Goal: Check status: Check status

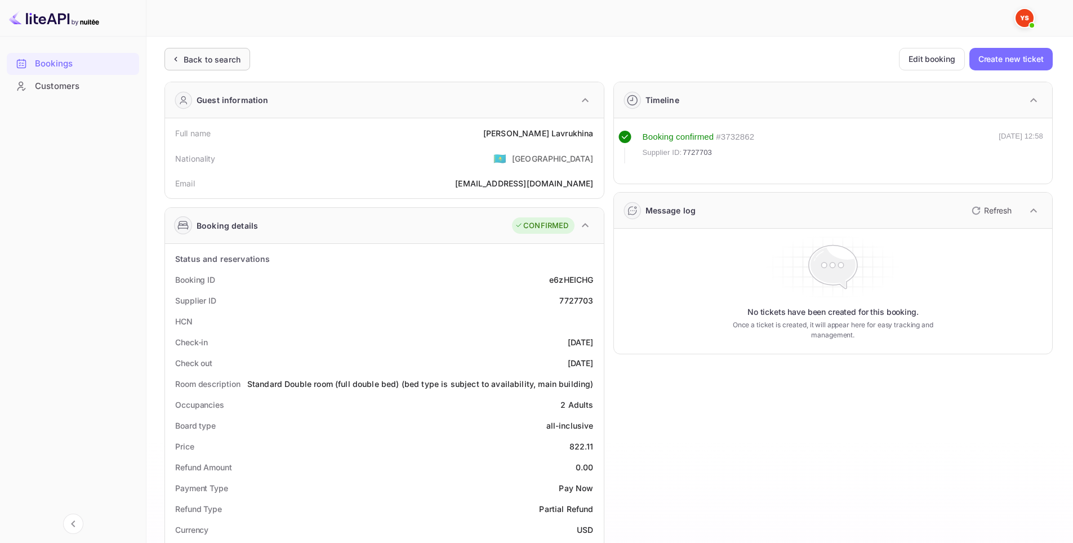
click at [213, 56] on div "Back to search" at bounding box center [212, 59] width 57 height 12
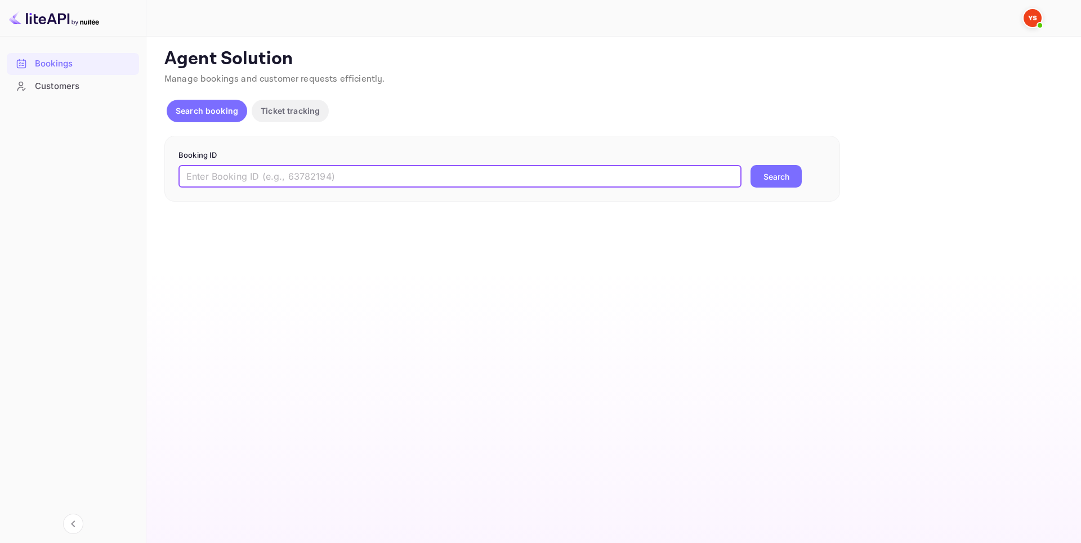
click at [350, 172] on input "text" at bounding box center [459, 176] width 563 height 23
paste input "8858086"
type input "8858086"
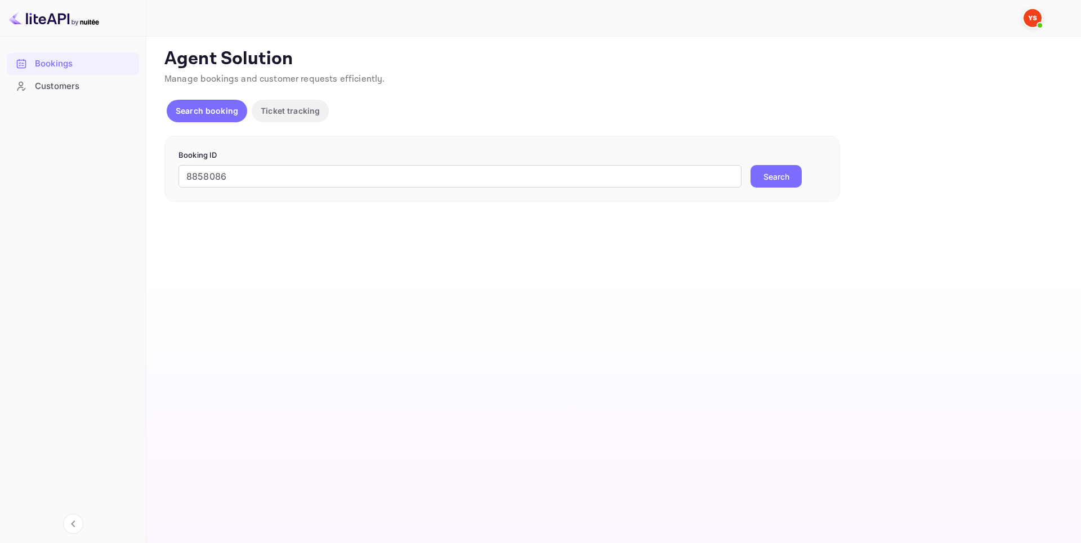
click at [761, 178] on button "Search" at bounding box center [776, 176] width 51 height 23
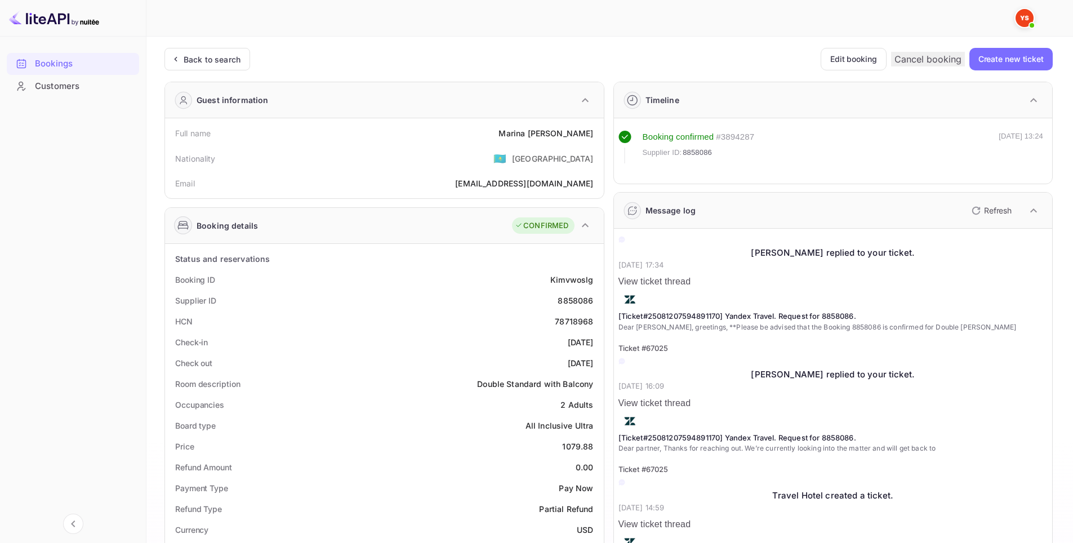
click at [0, 297] on div "Bookings Customers" at bounding box center [73, 288] width 146 height 480
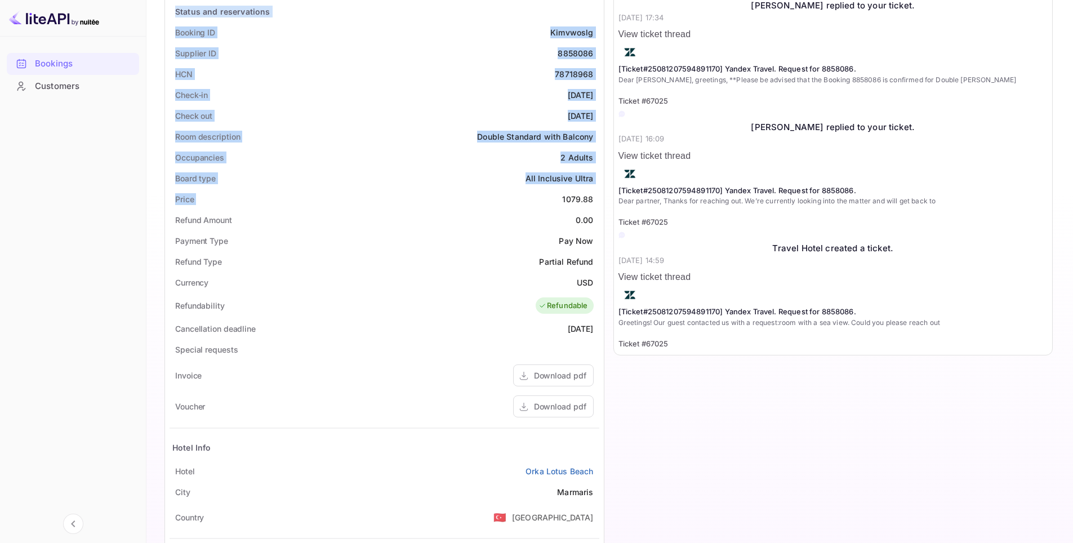
scroll to position [282, 0]
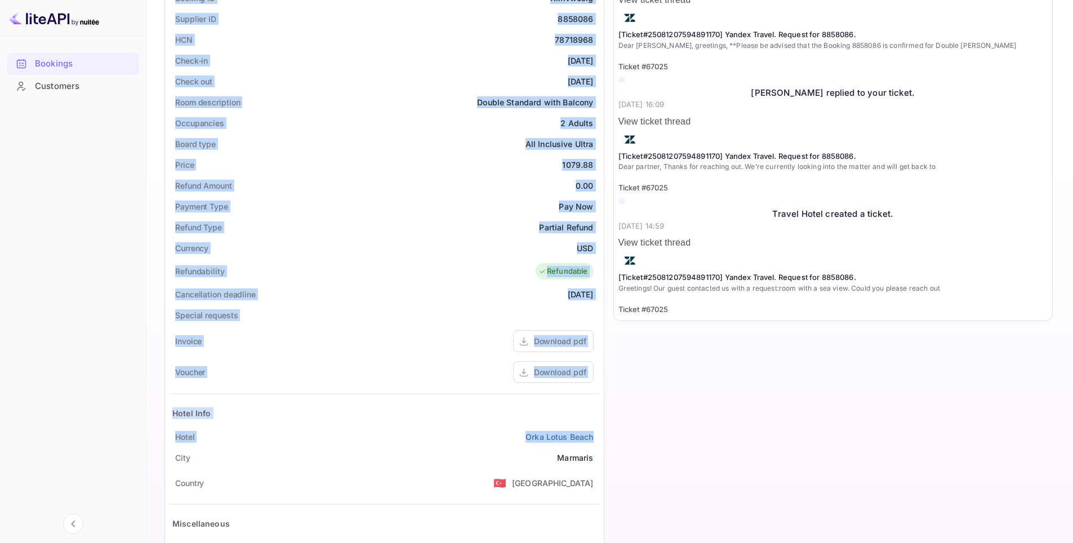
drag, startPoint x: 157, startPoint y: 128, endPoint x: 595, endPoint y: 435, distance: 534.8
click at [595, 435] on div "Unsaved Changes Ticket Affiliate URL [URL][DOMAIN_NAME] Business partner name N…" at bounding box center [602, 183] width 913 height 857
copy div "Full name [PERSON_NAME] Nationality 🇰🇿 [DEMOGRAPHIC_DATA] Email [EMAIL_ADDRESS]…"
